Goal: Transaction & Acquisition: Purchase product/service

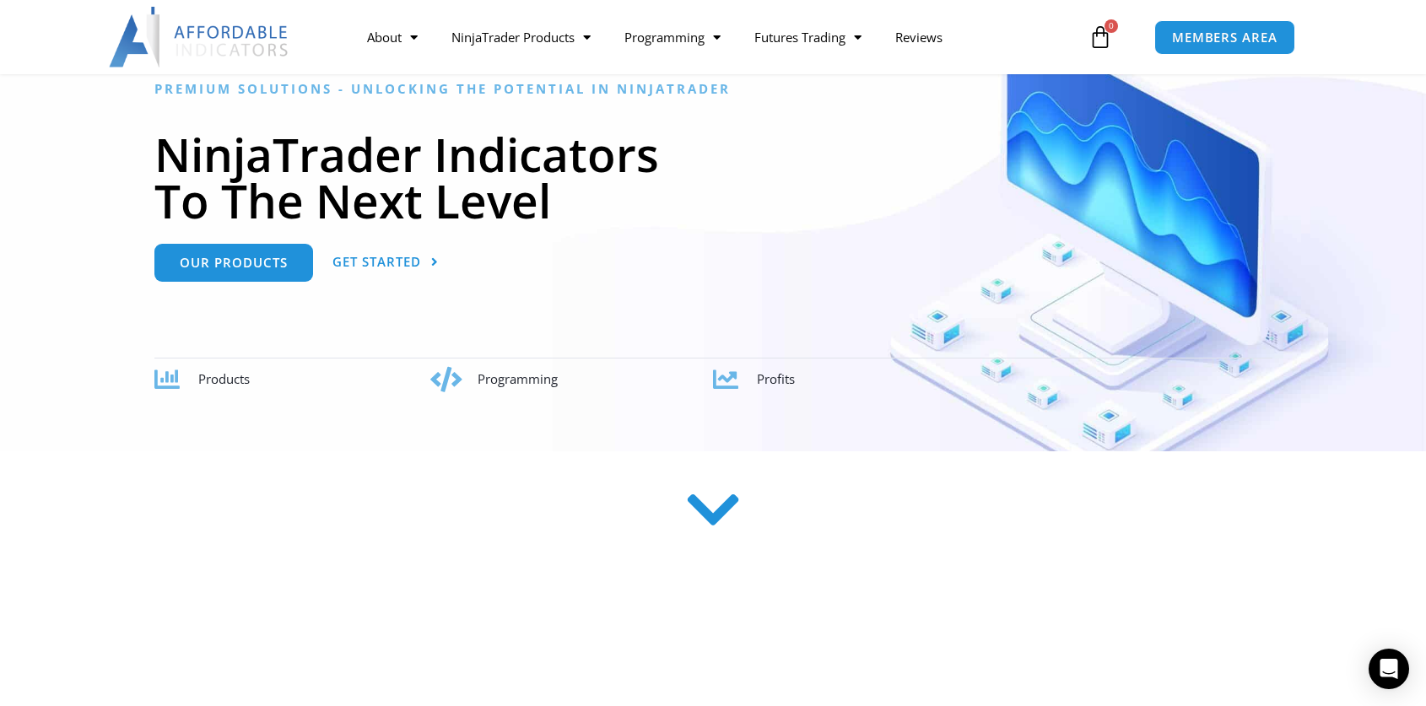
scroll to position [337, 0]
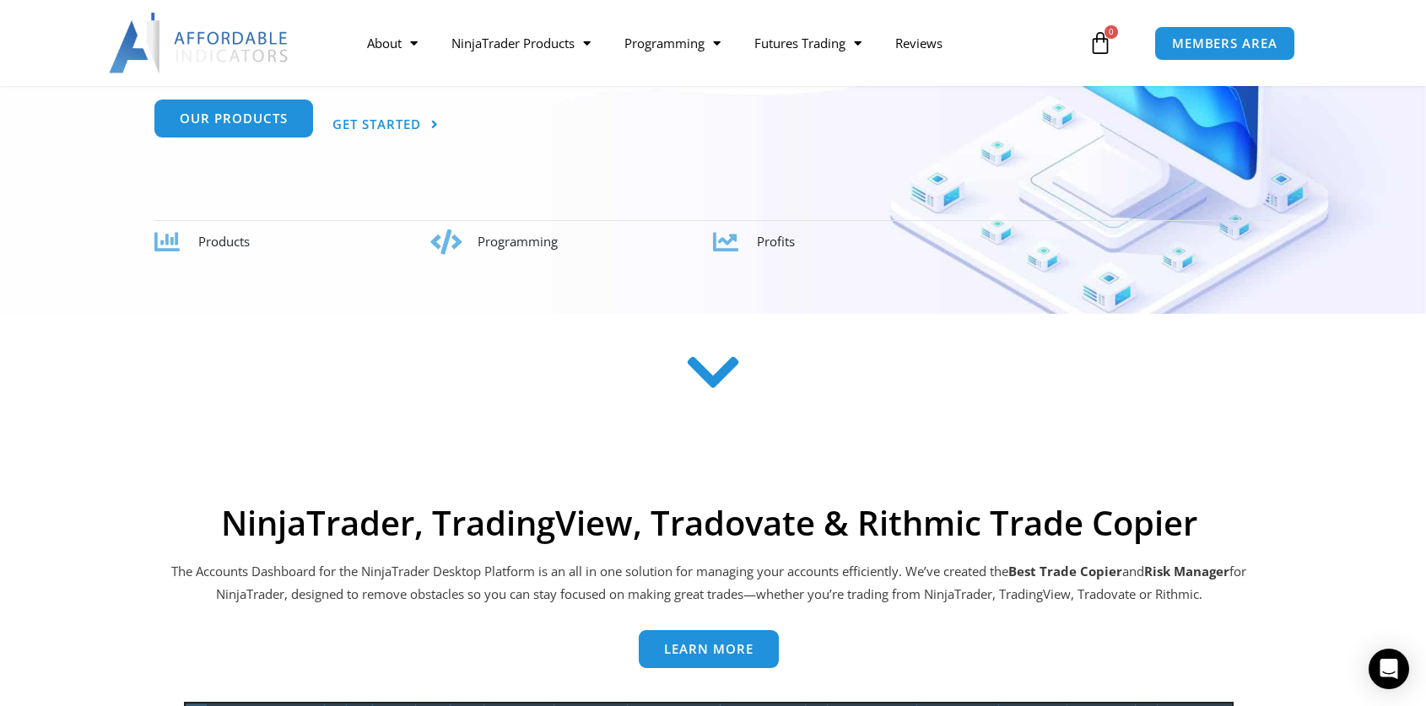
click at [258, 131] on link "Our Products" at bounding box center [233, 120] width 159 height 38
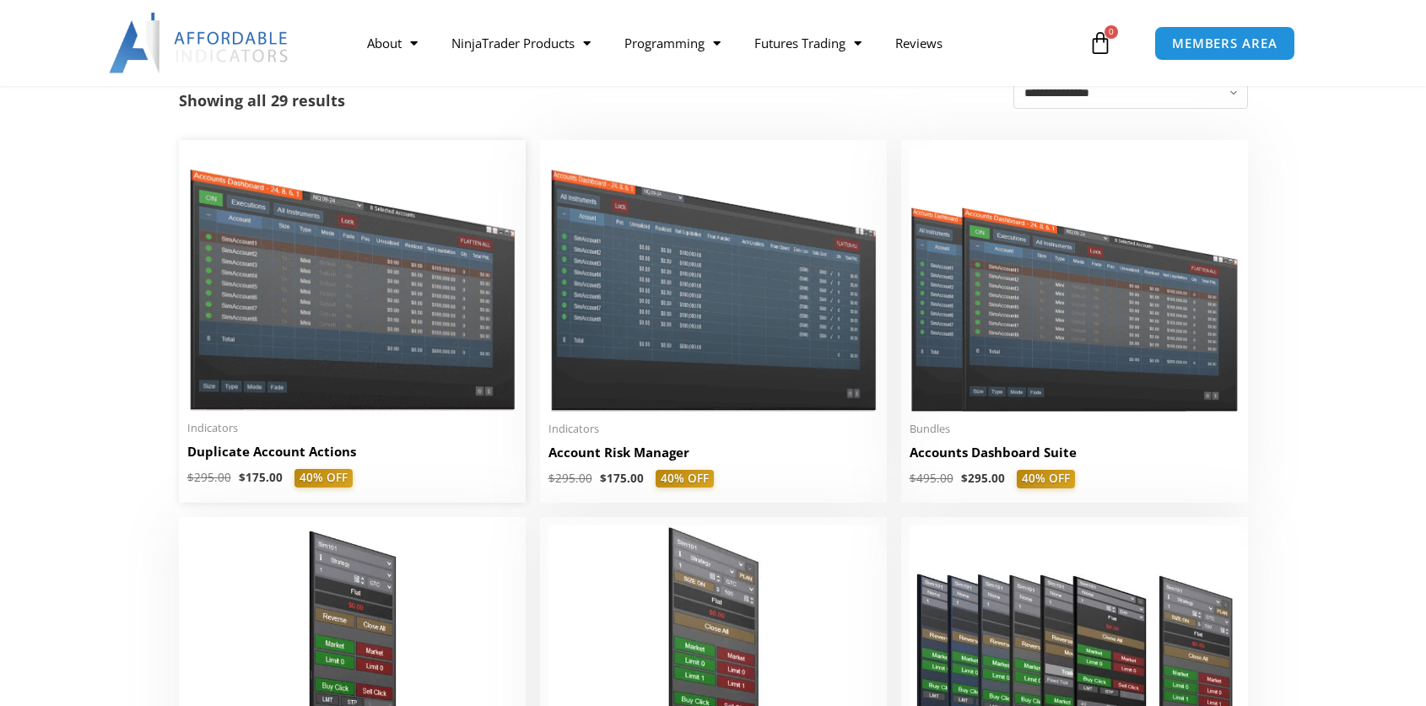
click at [436, 343] on img at bounding box center [352, 279] width 330 height 262
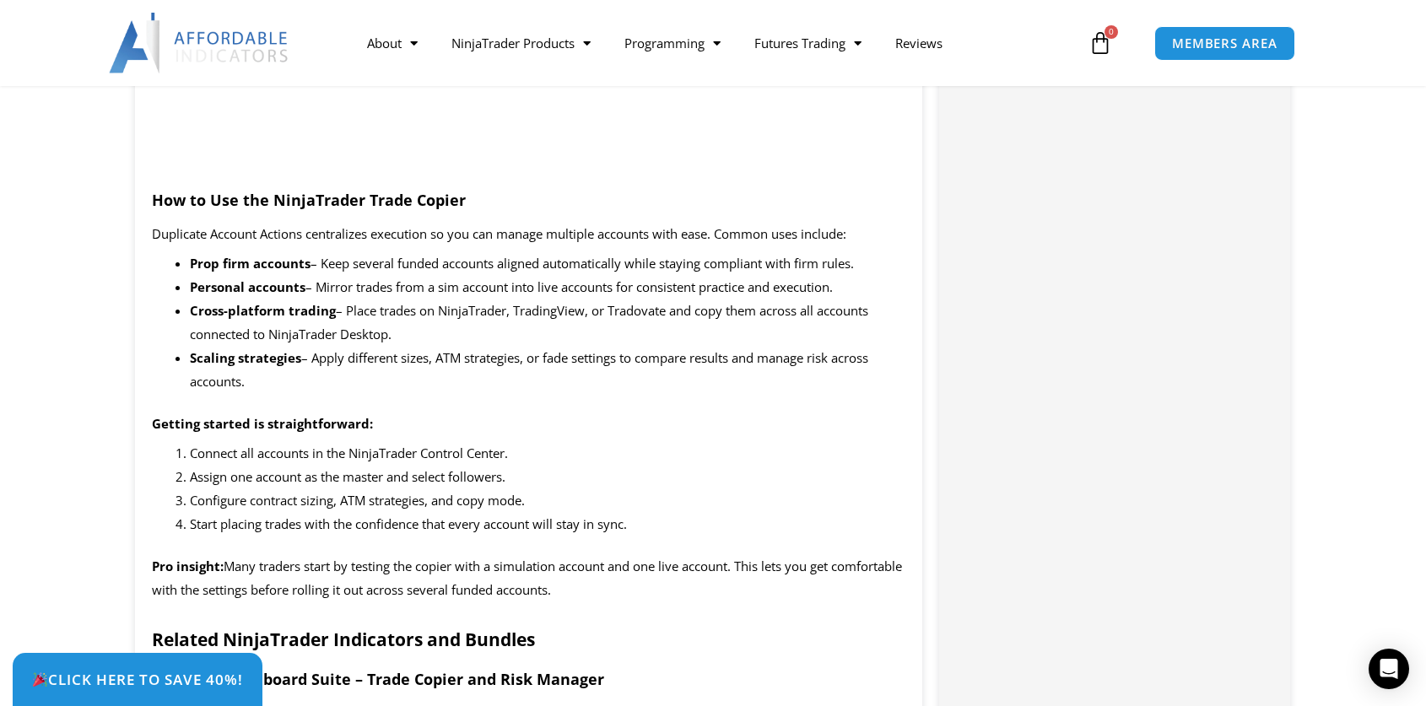
scroll to position [1687, 0]
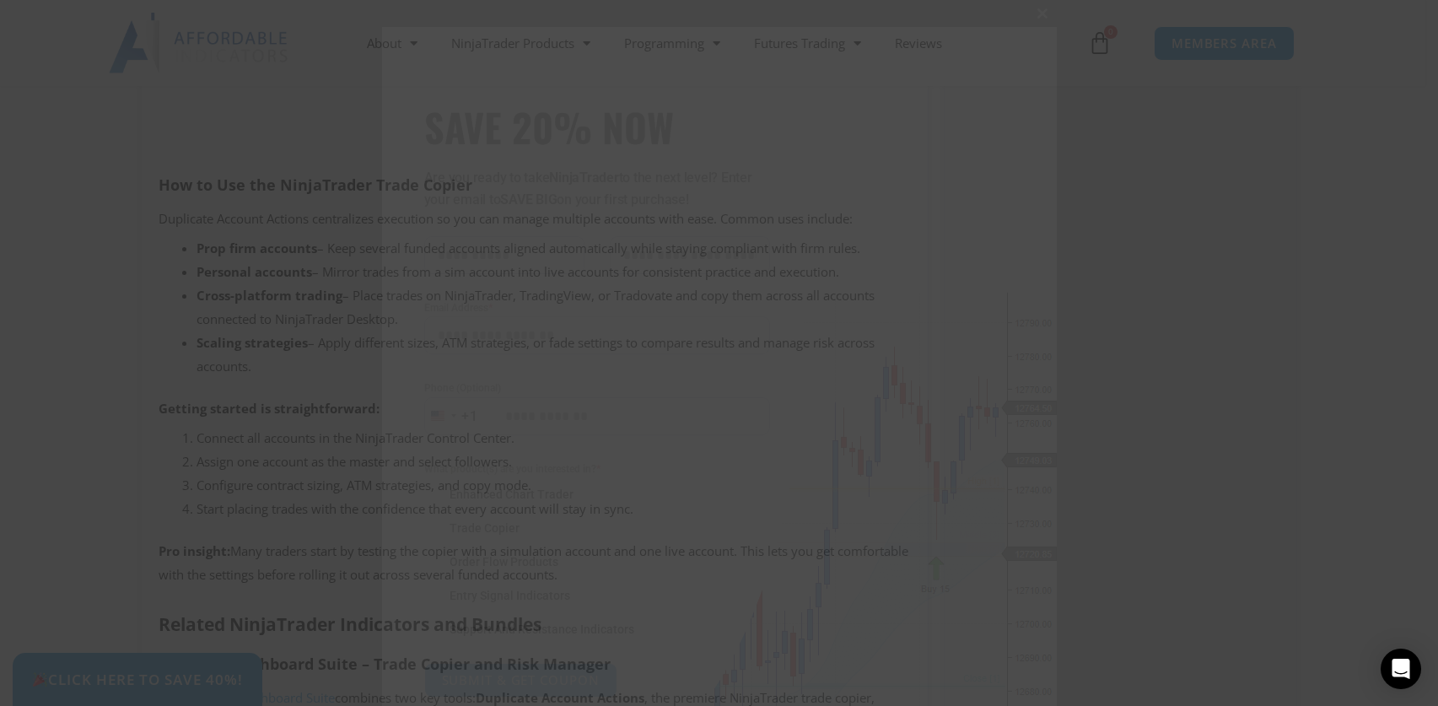
click at [1040, 12] on span at bounding box center [1043, 13] width 27 height 10
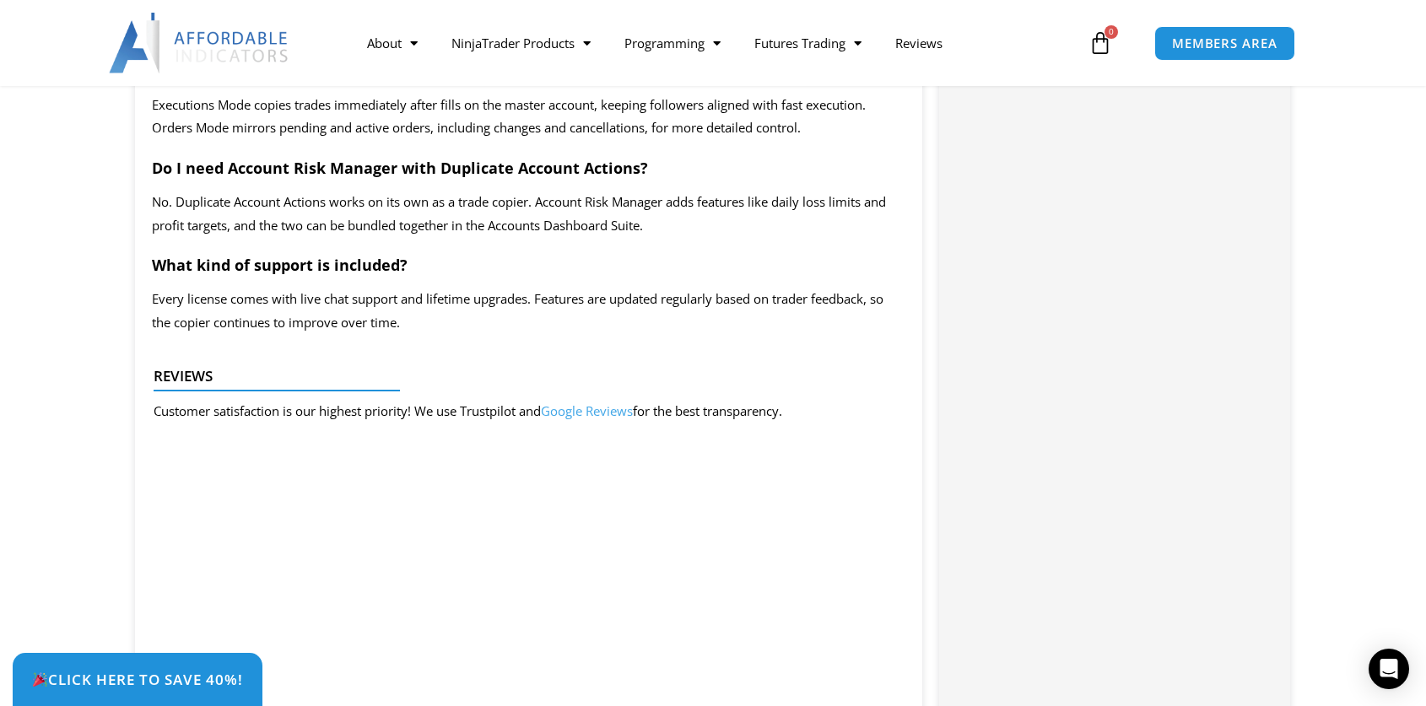
scroll to position [3374, 0]
